Goal: Find specific page/section: Find specific page/section

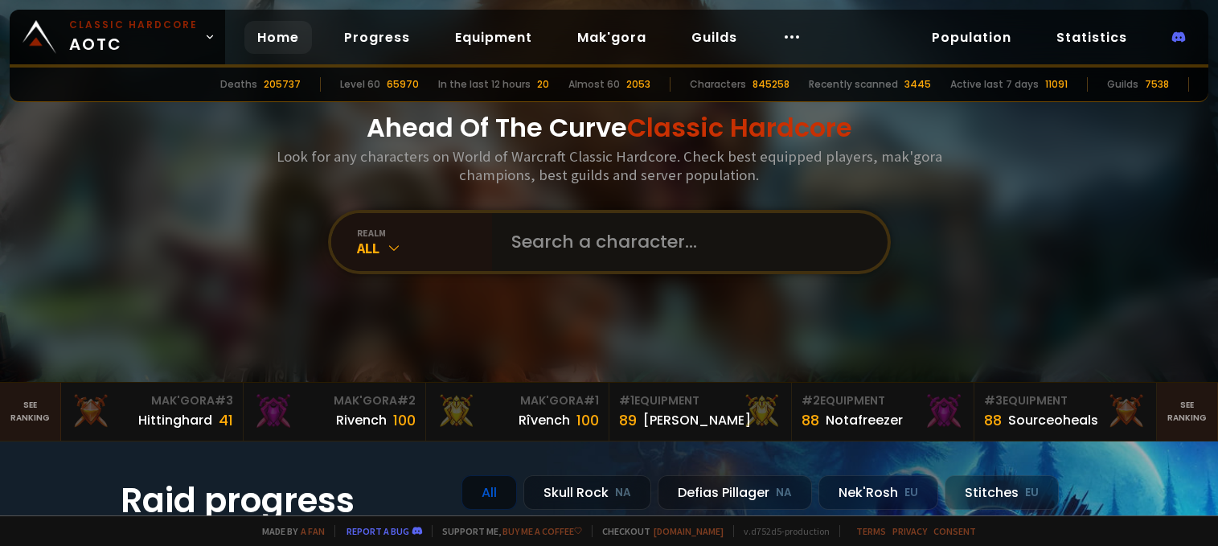
click at [536, 242] on input "text" at bounding box center [685, 242] width 367 height 58
type input "moganix"
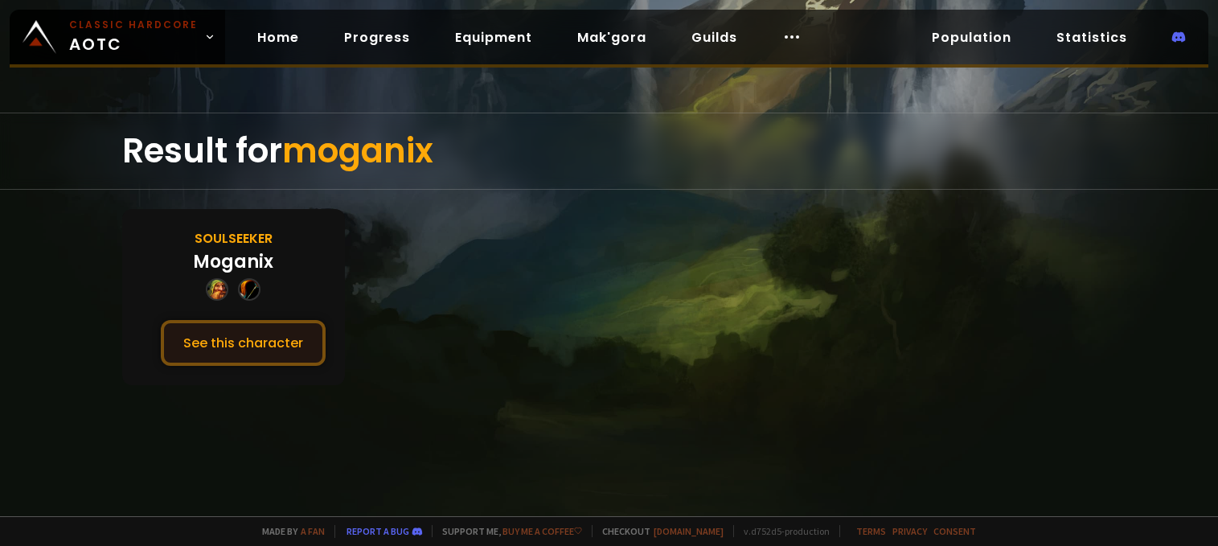
click at [277, 331] on button "See this character" at bounding box center [243, 343] width 165 height 46
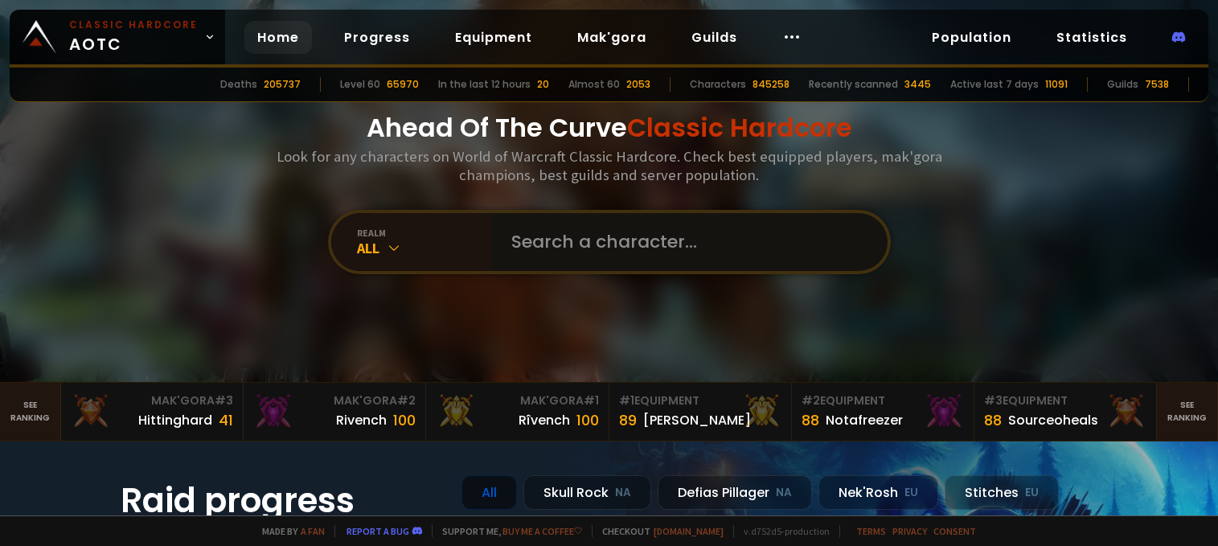
click at [547, 219] on input "text" at bounding box center [685, 242] width 367 height 58
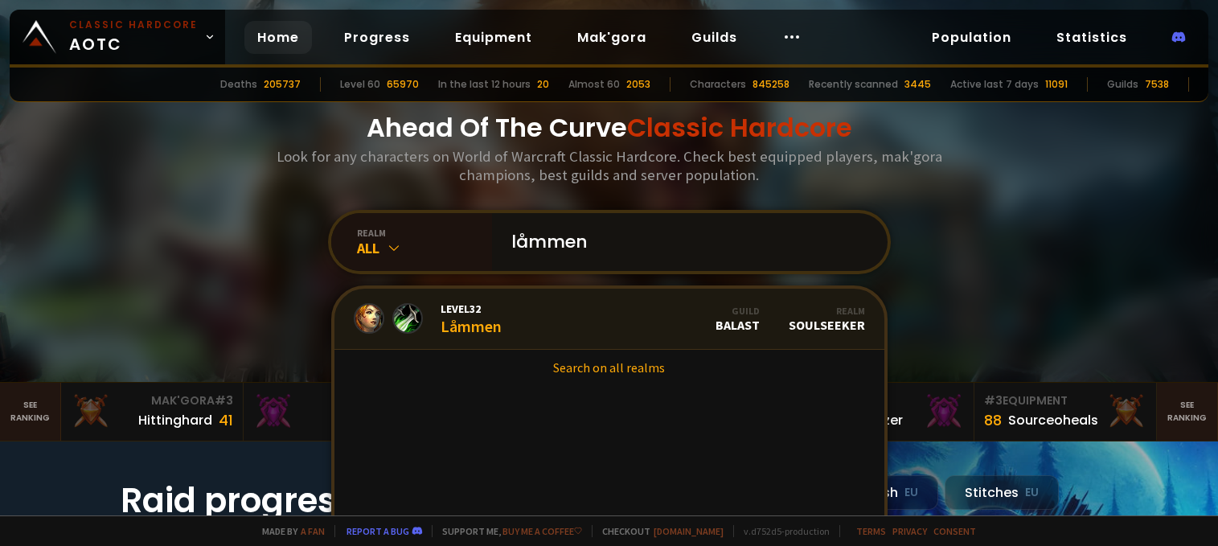
type input "låmmen"
click at [544, 317] on link "Level 32 Låmmen Guild BALAST Realm Soulseeker" at bounding box center [610, 319] width 550 height 61
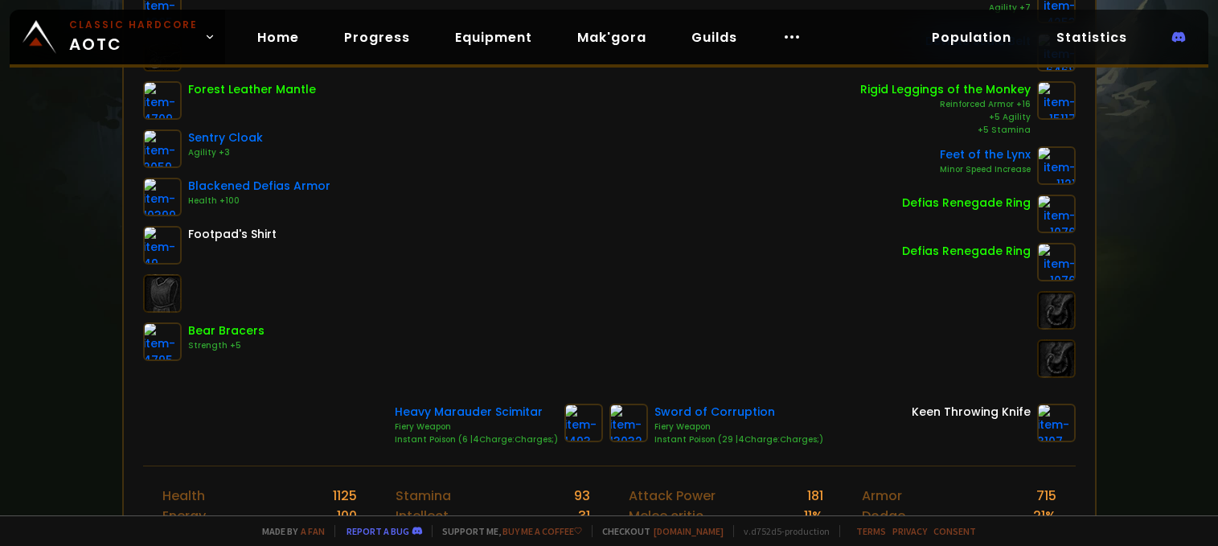
scroll to position [161, 0]
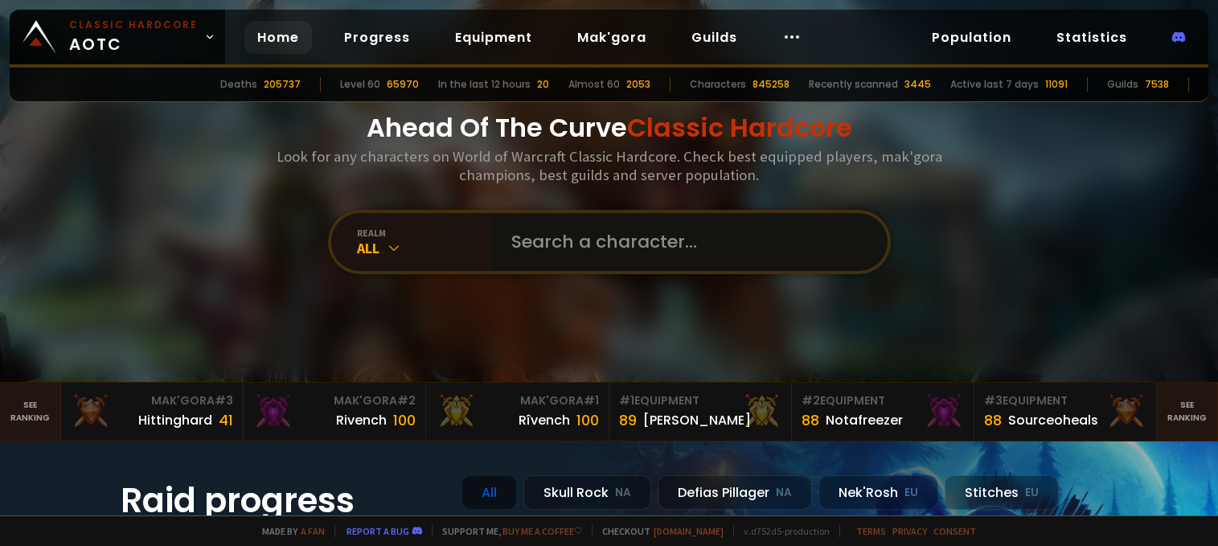
click at [607, 247] on input "text" at bounding box center [685, 242] width 367 height 58
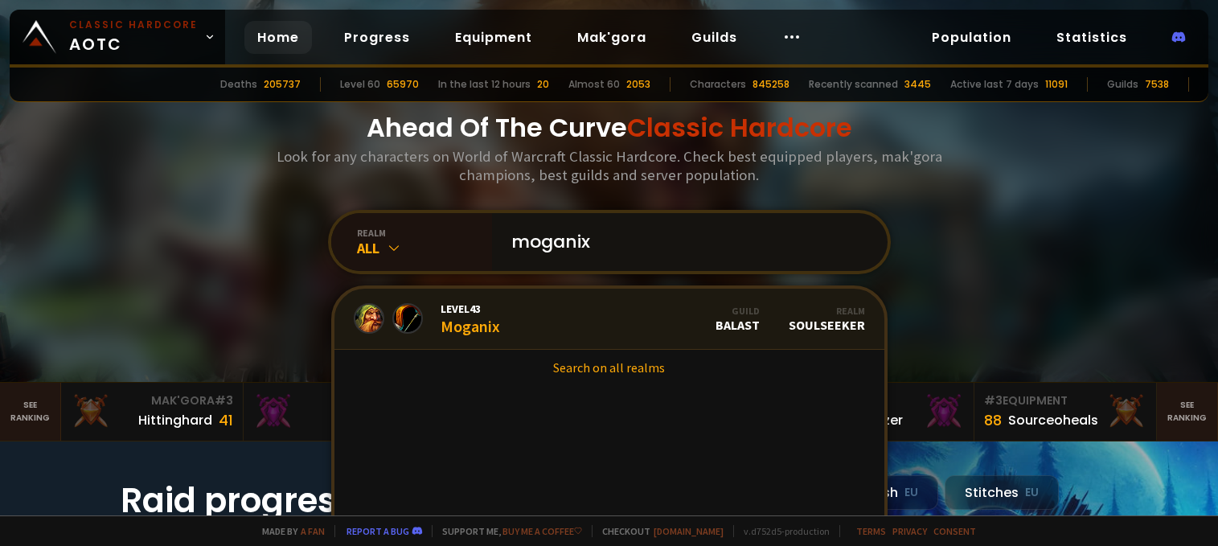
type input "moganix"
click at [566, 308] on link "Level 43 Moganix Guild BALAST Realm Soulseeker" at bounding box center [610, 319] width 550 height 61
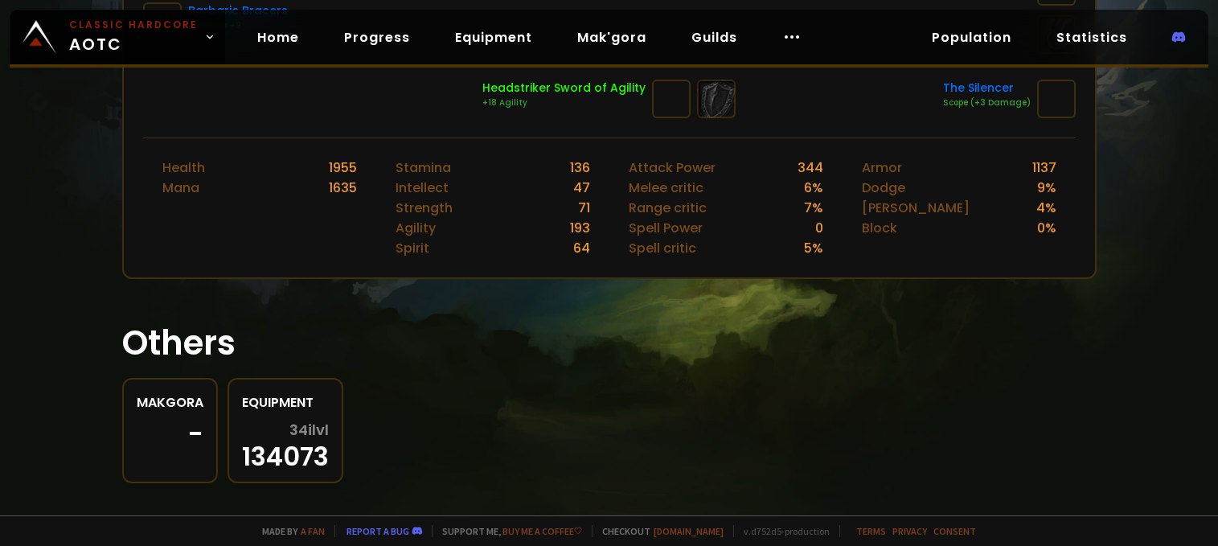
scroll to position [665, 0]
